Goal: Task Accomplishment & Management: Complete application form

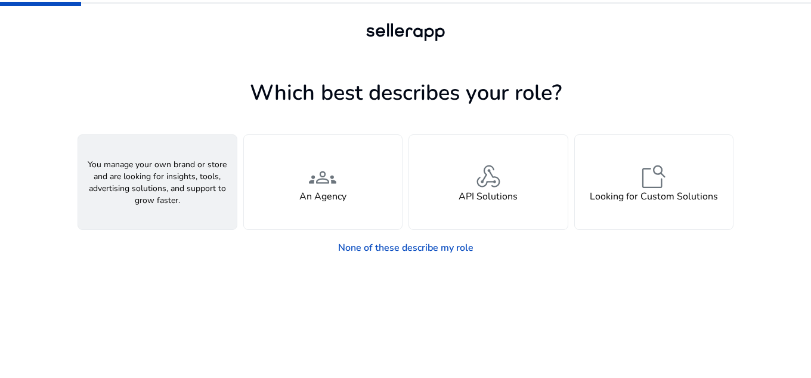
click at [205, 197] on div "person A Seller" at bounding box center [157, 182] width 159 height 94
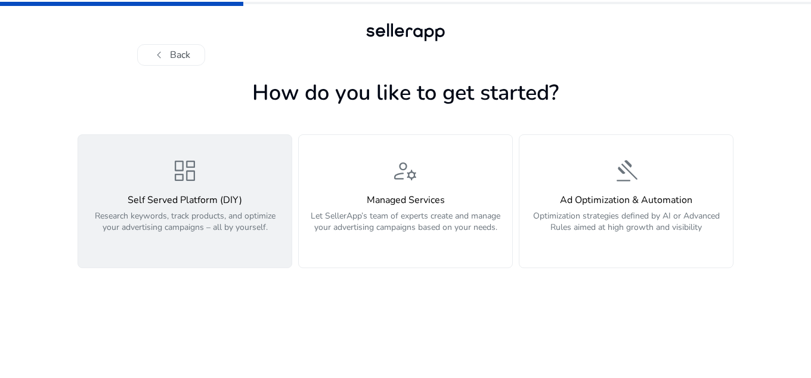
click at [211, 215] on p "Research keywords, track products, and optimize your advertising campaigns – al…" at bounding box center [184, 228] width 199 height 36
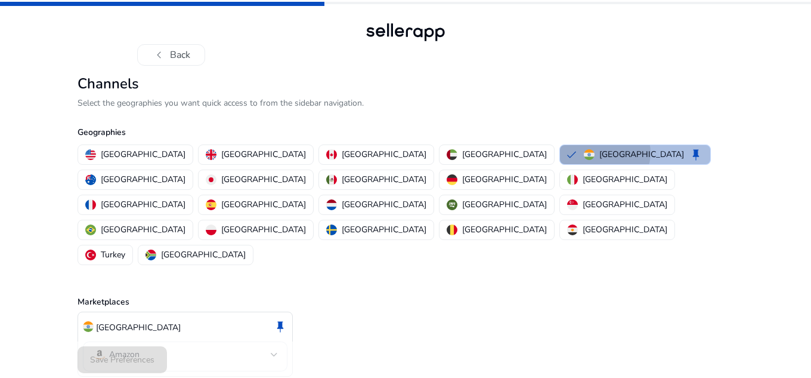
click at [599, 153] on p "[GEOGRAPHIC_DATA]" at bounding box center [641, 154] width 85 height 13
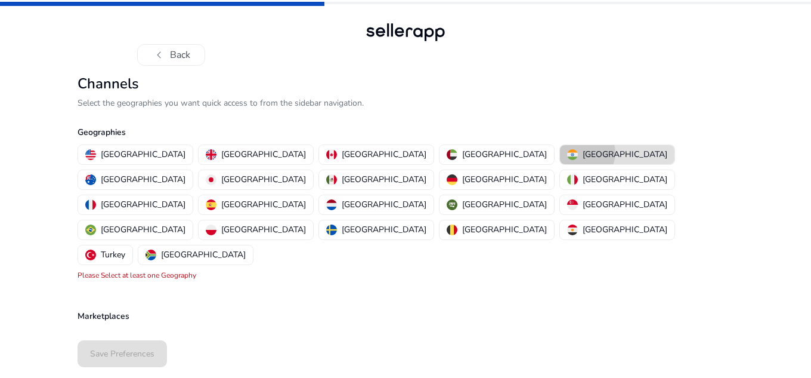
click at [583, 153] on p "[GEOGRAPHIC_DATA]" at bounding box center [625, 154] width 85 height 13
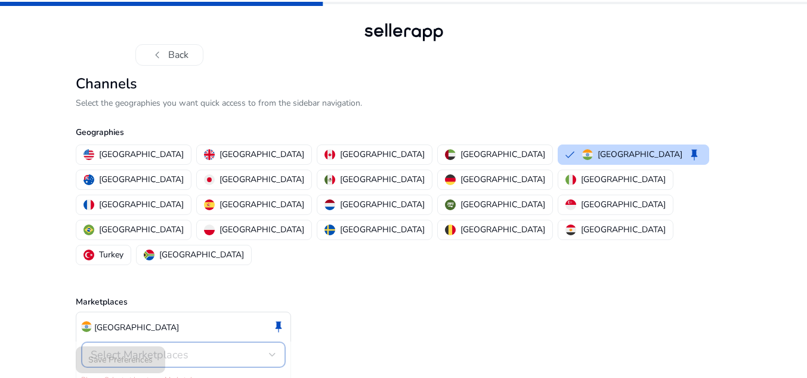
click at [270, 347] on div at bounding box center [272, 354] width 7 height 14
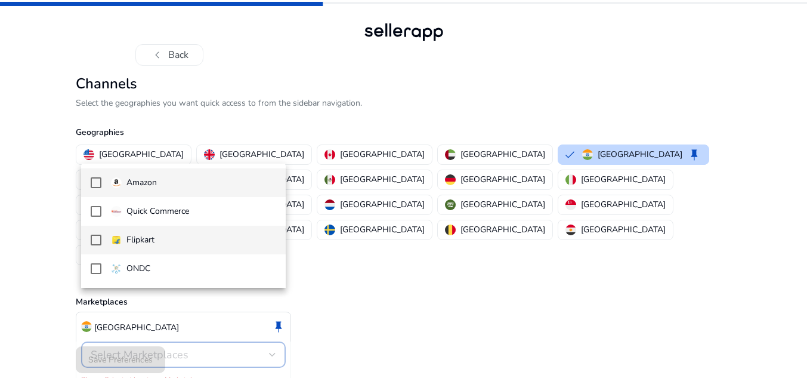
scroll to position [8, 0]
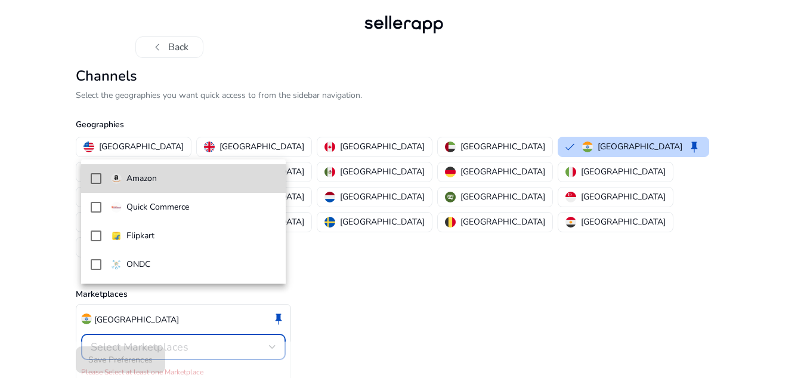
click at [202, 175] on span "Amazon" at bounding box center [193, 178] width 165 height 13
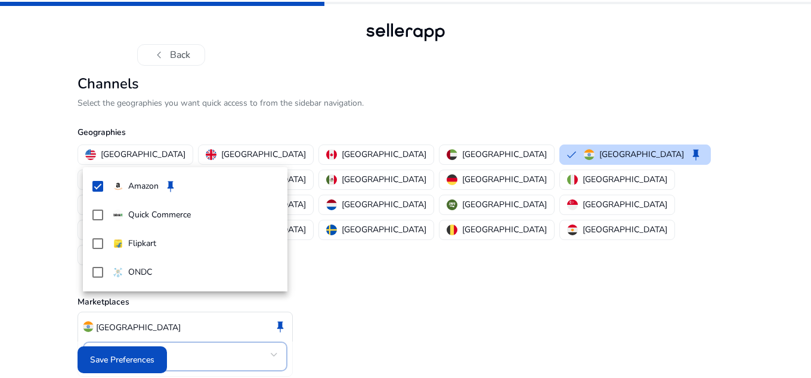
click at [125, 352] on div at bounding box center [405, 189] width 811 height 378
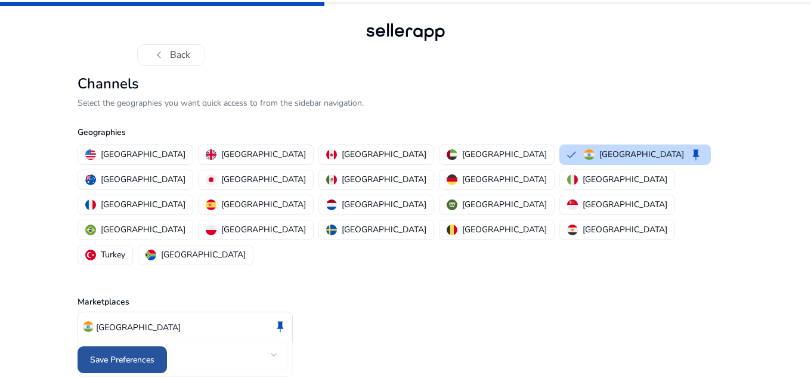
click at [123, 355] on span "Save Preferences" at bounding box center [122, 359] width 64 height 13
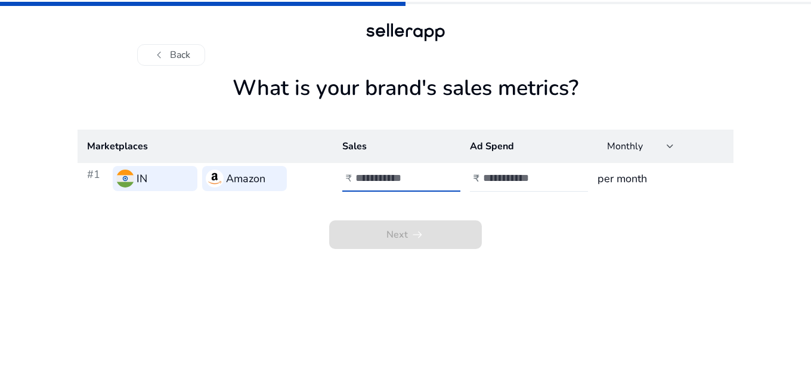
click at [387, 177] on input "number" at bounding box center [395, 177] width 81 height 13
type input "****"
click at [506, 176] on input "number" at bounding box center [523, 177] width 81 height 13
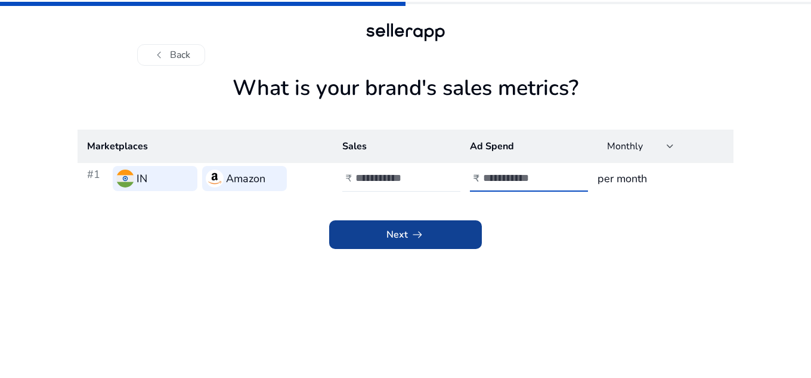
type input "***"
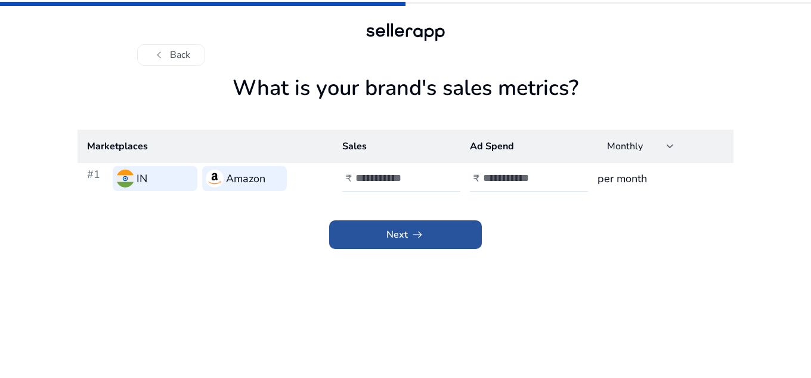
click at [446, 239] on span at bounding box center [405, 234] width 153 height 29
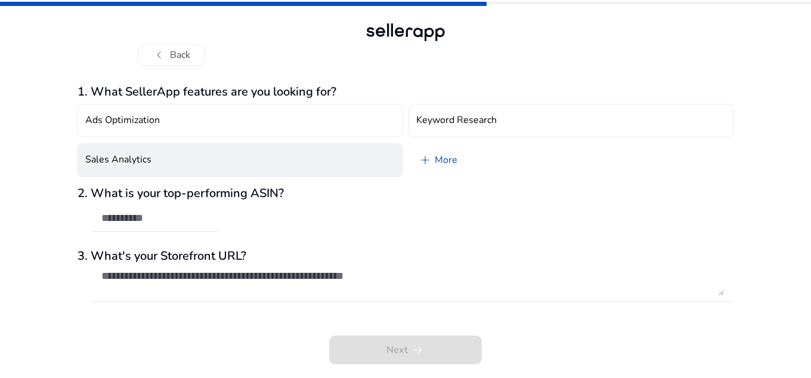
click at [190, 157] on button "Sales Analytics" at bounding box center [240, 159] width 325 height 33
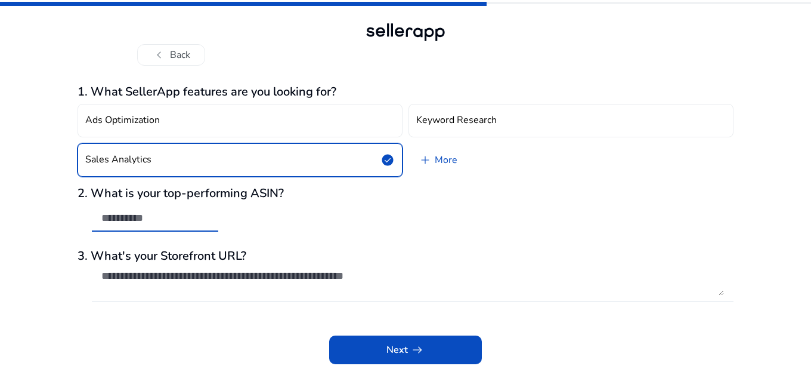
click at [187, 212] on input "text" at bounding box center [154, 217] width 107 height 13
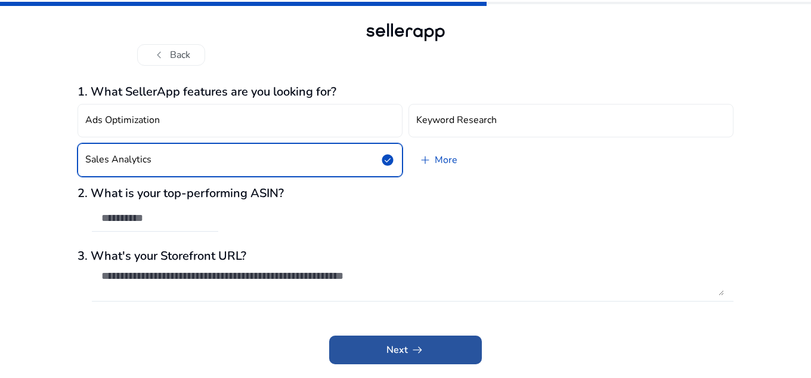
click at [380, 342] on span at bounding box center [405, 349] width 153 height 29
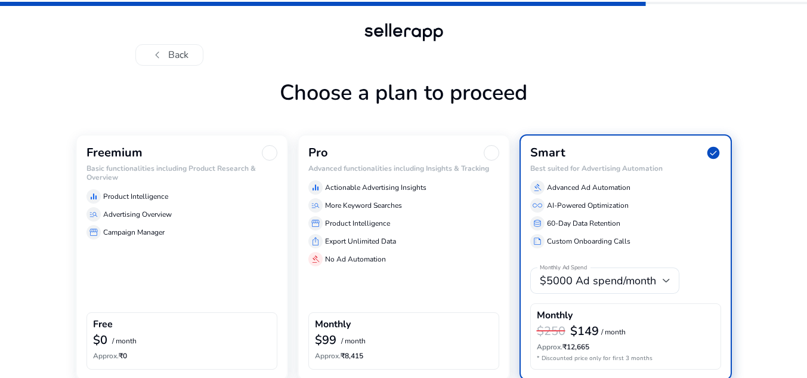
scroll to position [55, 0]
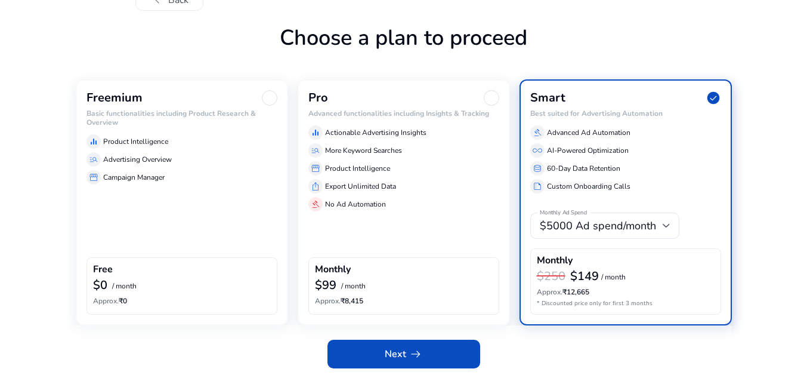
click at [273, 97] on div at bounding box center [270, 98] width 16 height 16
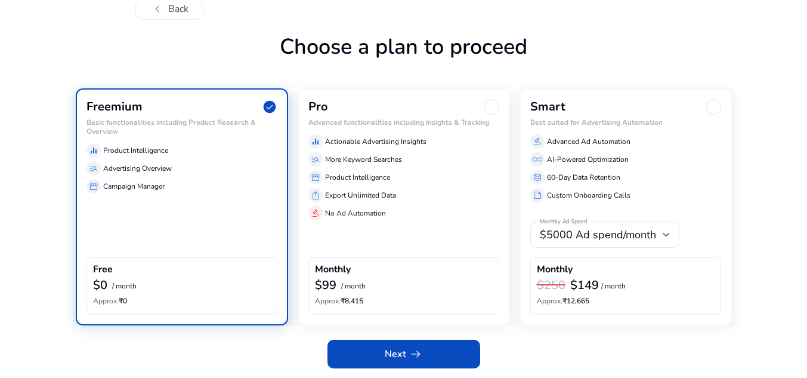
scroll to position [46, 0]
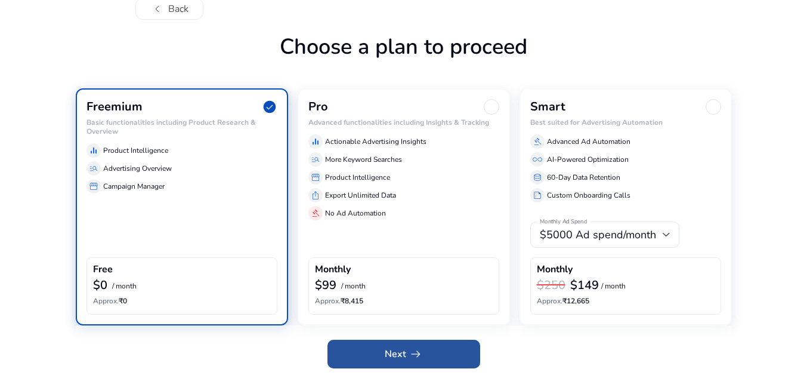
click at [378, 351] on span at bounding box center [403, 353] width 153 height 29
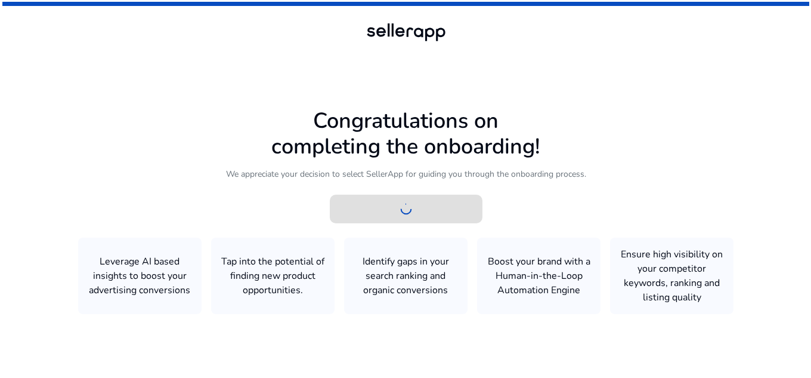
scroll to position [0, 0]
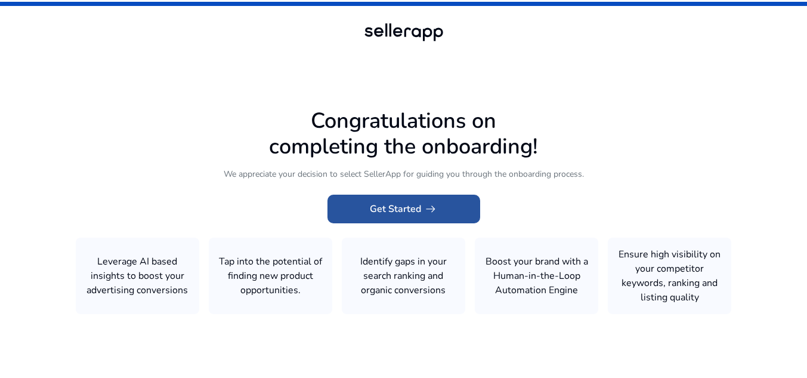
click at [407, 209] on span "Get Started arrow_right_alt" at bounding box center [404, 209] width 68 height 14
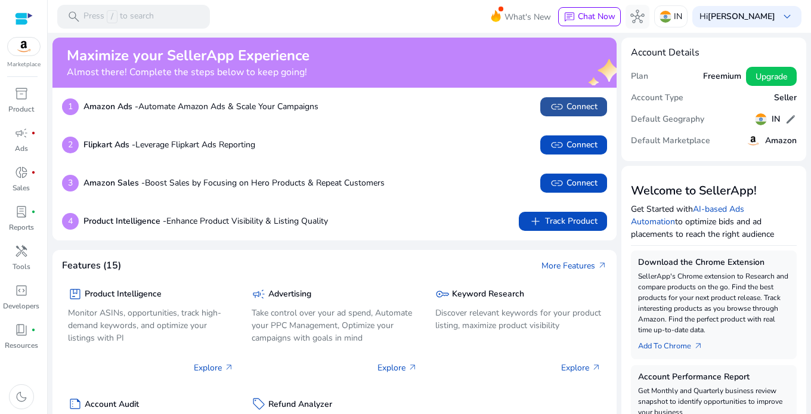
click at [570, 107] on span "link Connect" at bounding box center [574, 107] width 48 height 14
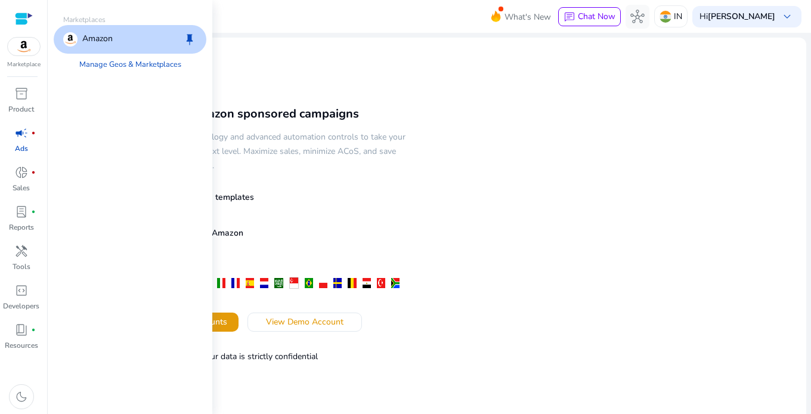
click at [28, 42] on img at bounding box center [24, 47] width 32 height 18
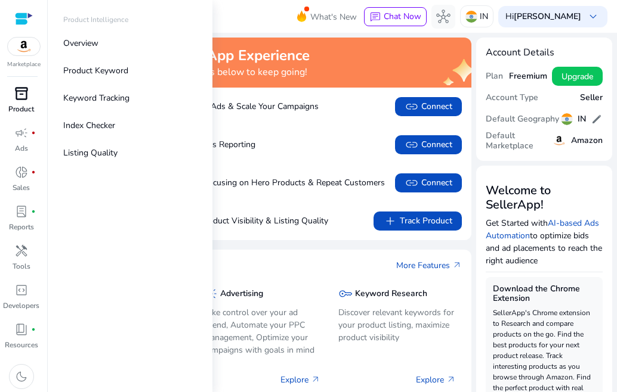
click at [23, 103] on div "inventory_2" at bounding box center [21, 93] width 33 height 19
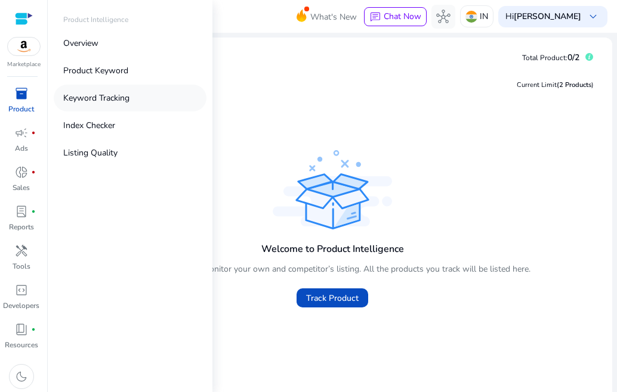
click at [90, 98] on p "Keyword Tracking" at bounding box center [96, 98] width 66 height 13
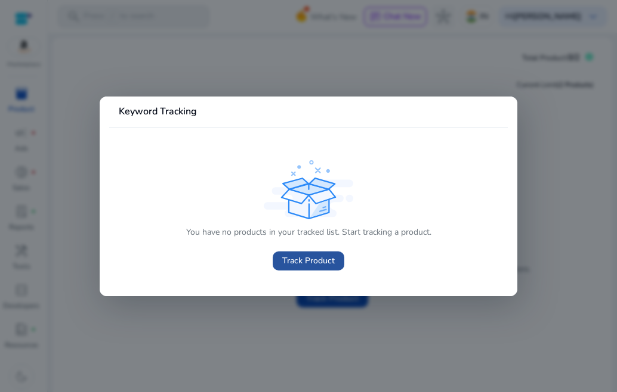
click at [301, 259] on span "Track Product" at bounding box center [308, 261] width 52 height 13
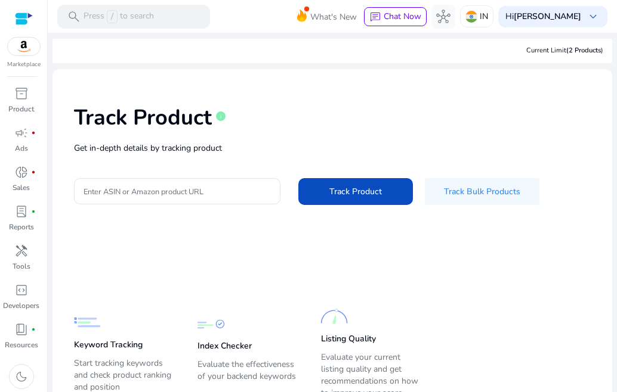
scroll to position [50, 0]
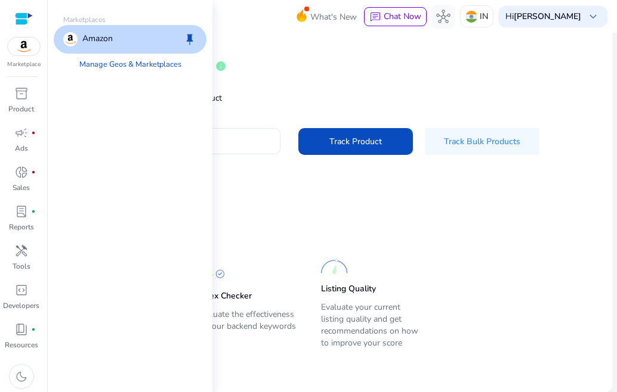
click at [23, 43] on img at bounding box center [24, 47] width 32 height 18
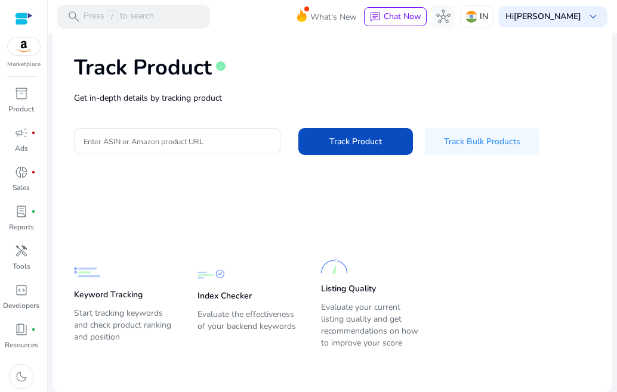
click at [21, 24] on div at bounding box center [24, 19] width 18 height 14
